Goal: Transaction & Acquisition: Book appointment/travel/reservation

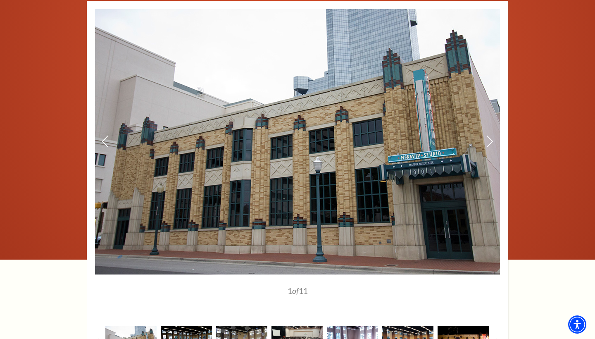
scroll to position [1262, 0]
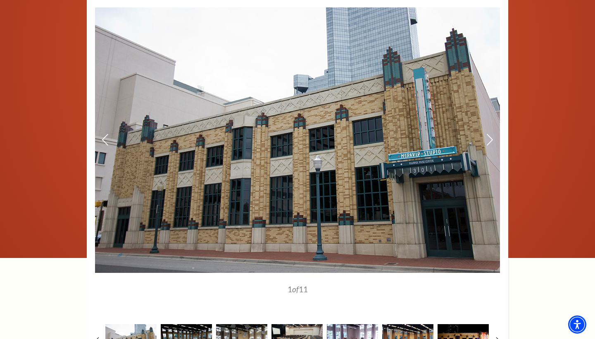
click at [485, 123] on img at bounding box center [297, 139] width 405 height 265
click at [491, 133] on icon at bounding box center [489, 140] width 9 height 14
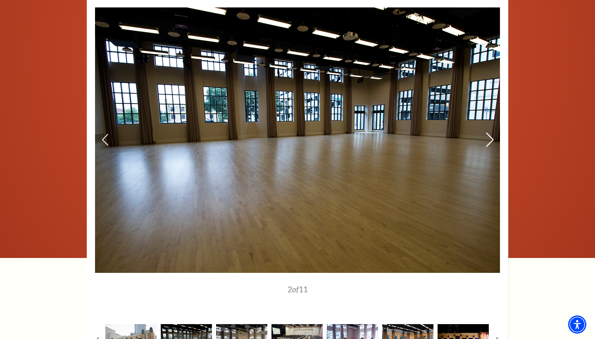
click at [487, 133] on icon at bounding box center [489, 140] width 9 height 14
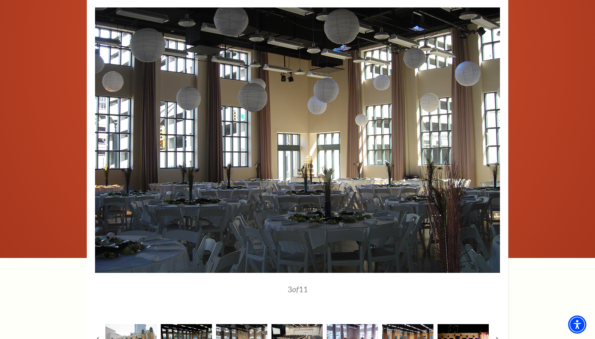
click at [487, 133] on icon at bounding box center [489, 140] width 9 height 14
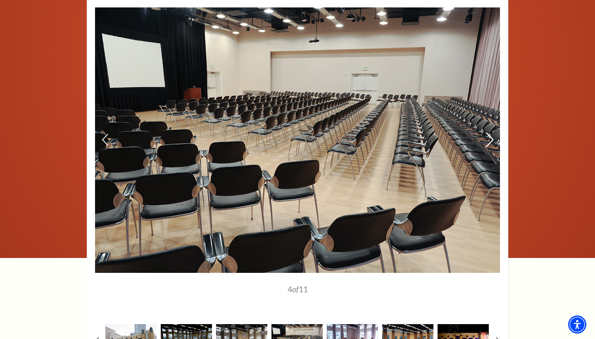
click at [487, 133] on icon at bounding box center [489, 140] width 9 height 14
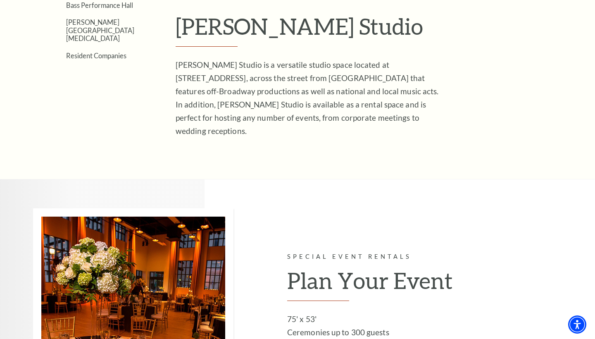
scroll to position [399, 0]
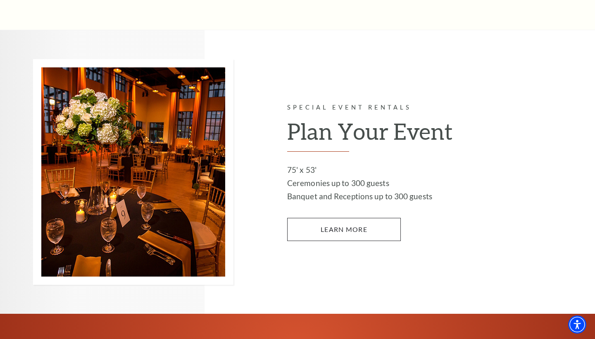
click at [320, 218] on link "LEARN MORE" at bounding box center [344, 229] width 114 height 23
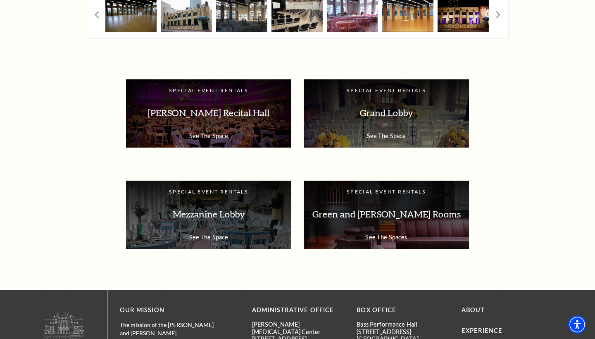
scroll to position [1339, 0]
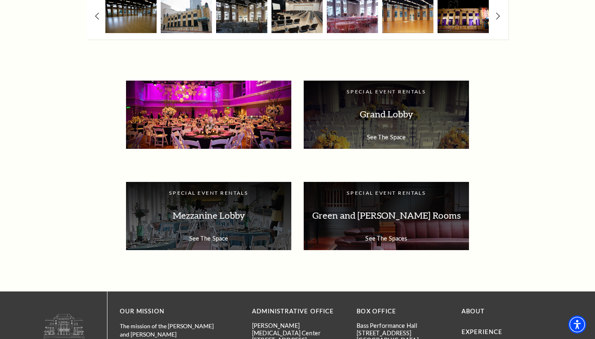
click at [230, 101] on p "Van Cliburn Recital Hall" at bounding box center [208, 114] width 149 height 26
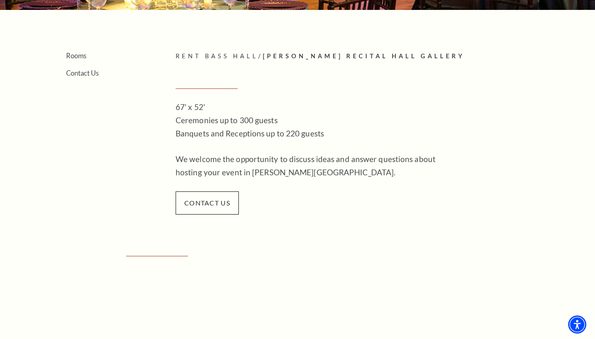
scroll to position [176, 0]
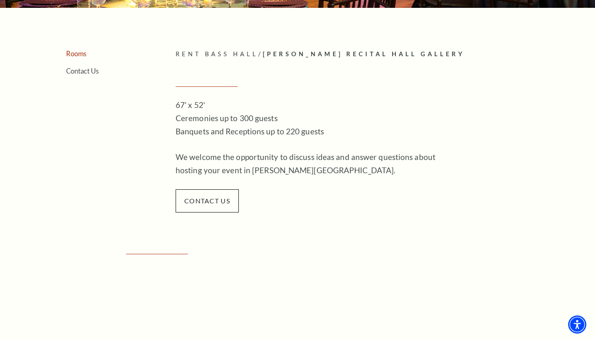
click at [83, 52] on link "Rooms" at bounding box center [76, 54] width 20 height 8
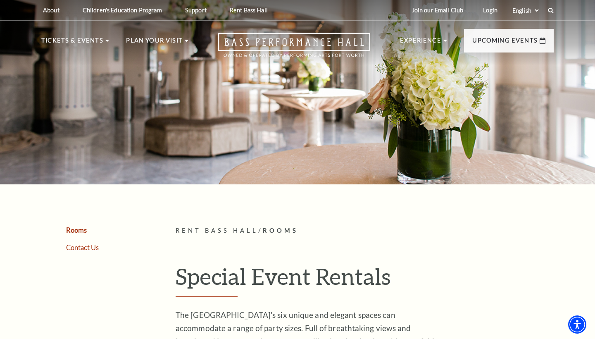
click at [78, 246] on link "Contact Us" at bounding box center [82, 247] width 33 height 8
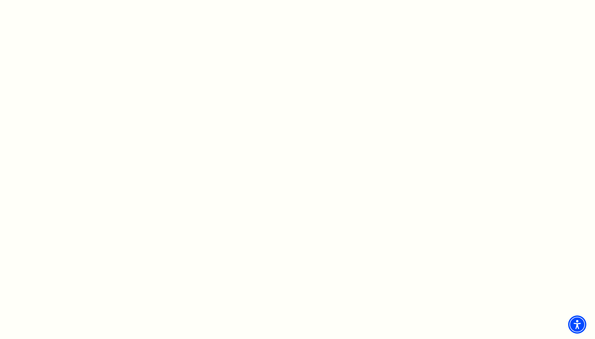
scroll to position [477, 0]
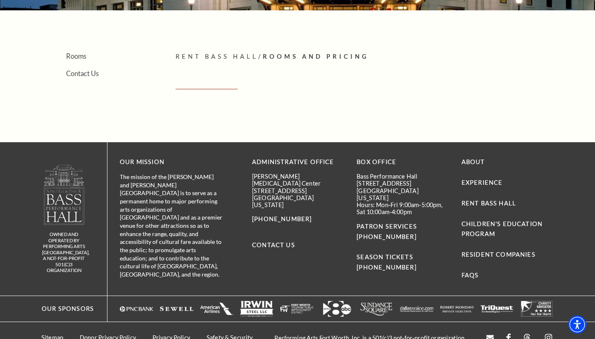
scroll to position [173, 0]
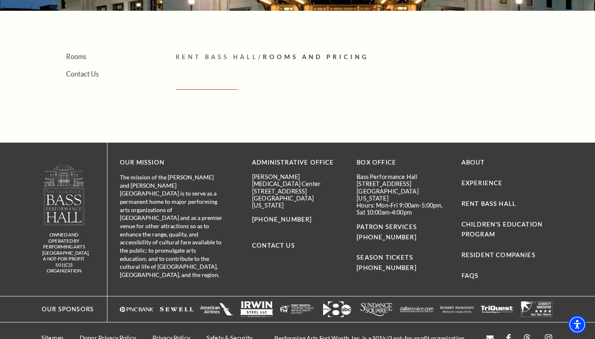
click at [307, 55] on span "Rooms And Pricing" at bounding box center [316, 56] width 106 height 7
click at [216, 50] on div "Search Rooms Contact Us Rent Bass Hall / Rooms And Pricing Empty heading Rooms …" at bounding box center [297, 88] width 595 height 532
click at [217, 93] on article "Rent Bass Hall / Rooms And Pricing Empty heading" at bounding box center [365, 76] width 378 height 49
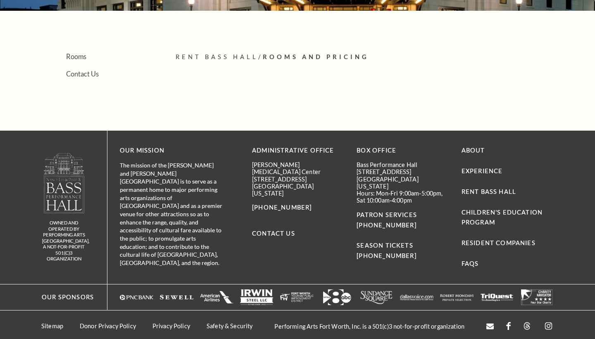
scroll to position [173, 0]
click at [320, 56] on span "Rooms And Pricing" at bounding box center [316, 56] width 106 height 7
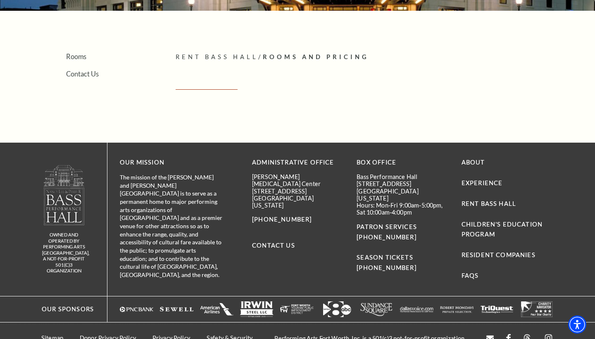
click at [320, 56] on span "Rooms And Pricing" at bounding box center [316, 56] width 106 height 7
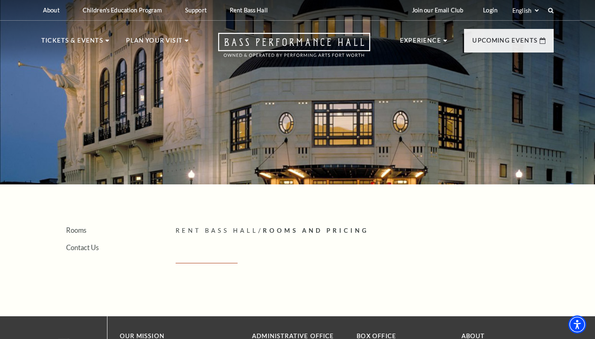
scroll to position [0, 0]
